Goal: Information Seeking & Learning: Learn about a topic

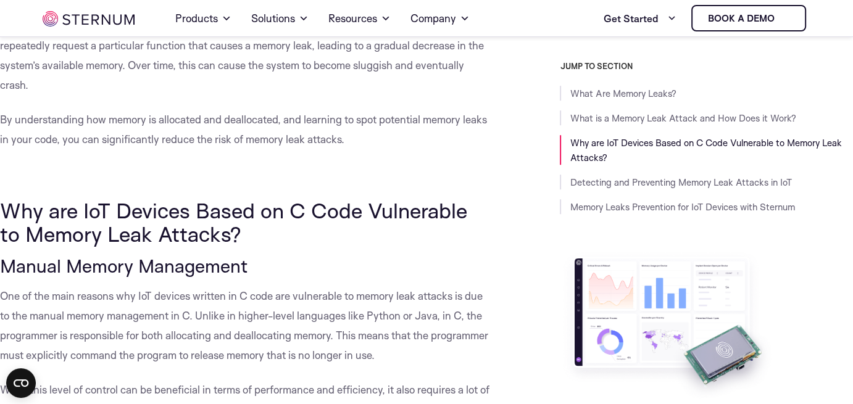
scroll to position [854, 0]
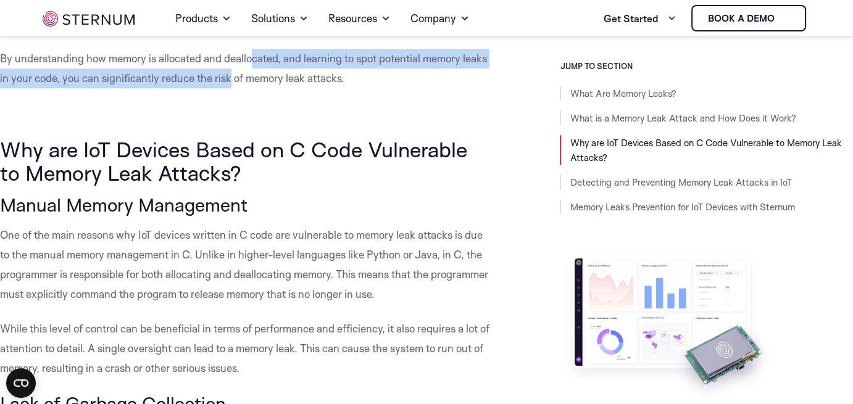
drag, startPoint x: 255, startPoint y: 60, endPoint x: 257, endPoint y: 70, distance: 10.7
click at [257, 70] on span "By understanding how memory is allocated and deallocated, and learning to spot …" at bounding box center [243, 68] width 487 height 33
click at [256, 77] on span "By understanding how memory is allocated and deallocated, and learning to spot …" at bounding box center [243, 68] width 487 height 33
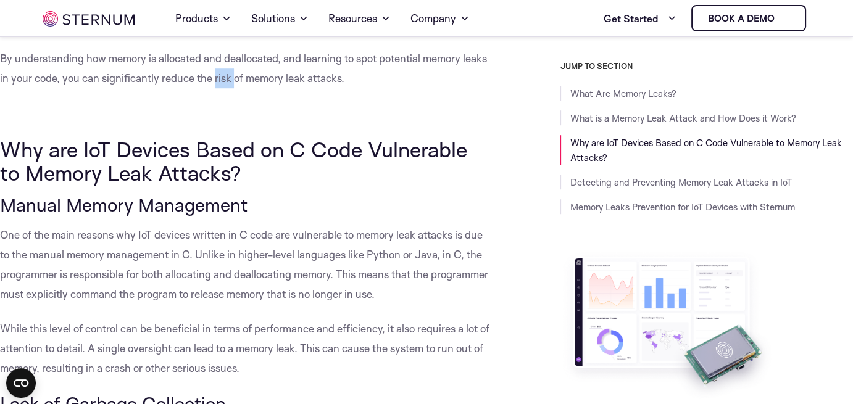
drag, startPoint x: 250, startPoint y: 80, endPoint x: 261, endPoint y: 80, distance: 10.5
click at [261, 80] on span "By understanding how memory is allocated and deallocated, and learning to spot …" at bounding box center [243, 68] width 487 height 33
click at [261, 81] on span "By understanding how memory is allocated and deallocated, and learning to spot …" at bounding box center [243, 68] width 487 height 33
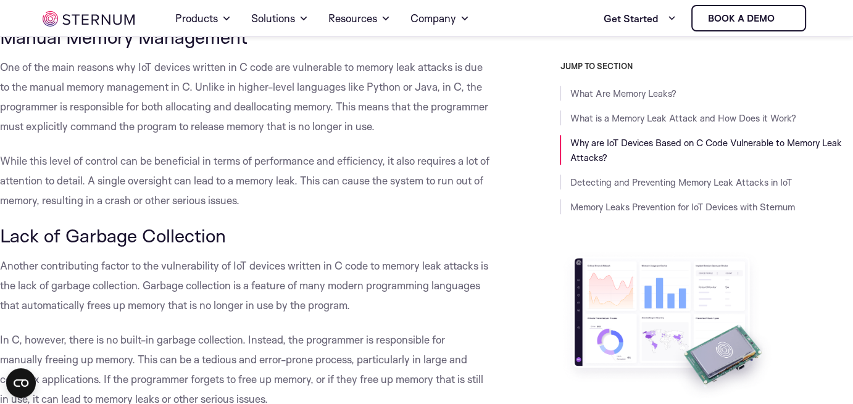
scroll to position [1040, 0]
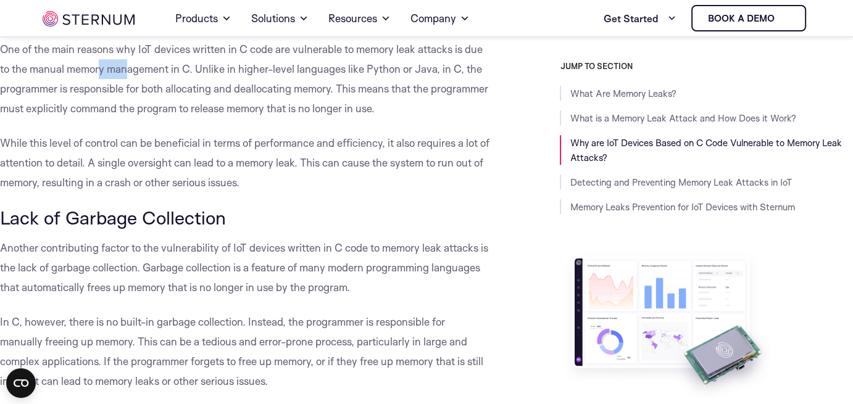
drag, startPoint x: 99, startPoint y: 73, endPoint x: 128, endPoint y: 73, distance: 29.6
click at [128, 73] on span "One of the main reasons why IoT devices written in C code are vulnerable to mem…" at bounding box center [244, 79] width 488 height 72
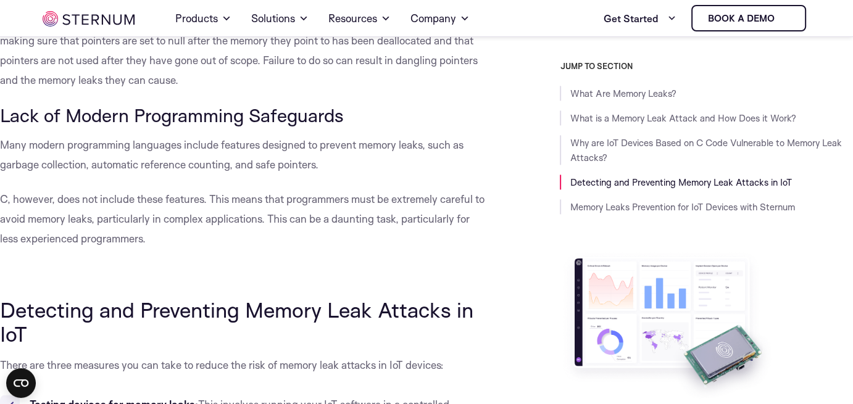
scroll to position [1781, 0]
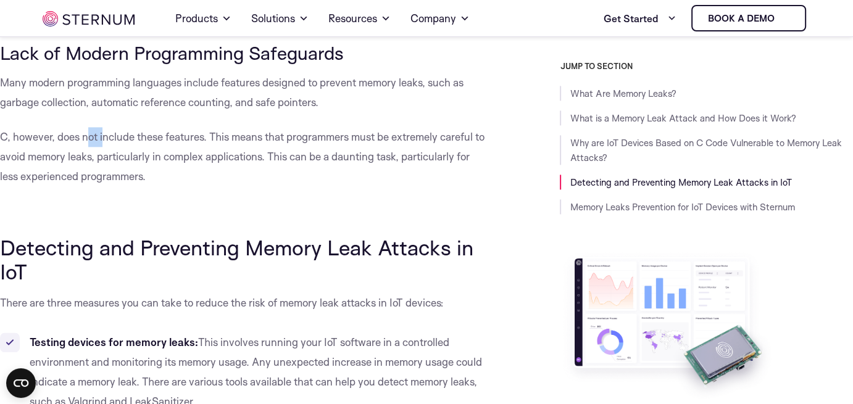
drag, startPoint x: 85, startPoint y: 136, endPoint x: 104, endPoint y: 140, distance: 18.8
click at [104, 140] on span "C, however, does not include these features. This means that programmers must b…" at bounding box center [242, 156] width 485 height 52
click at [96, 162] on span "C, however, does not include these features. This means that programmers must b…" at bounding box center [242, 156] width 485 height 52
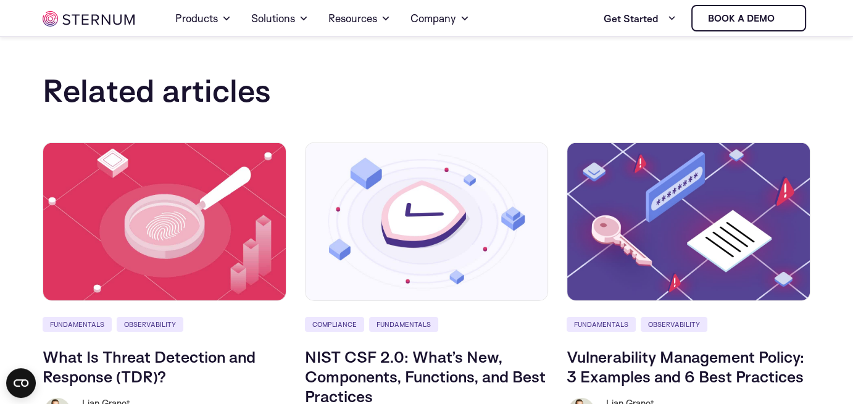
scroll to position [4251, 0]
